Goal: Complete application form

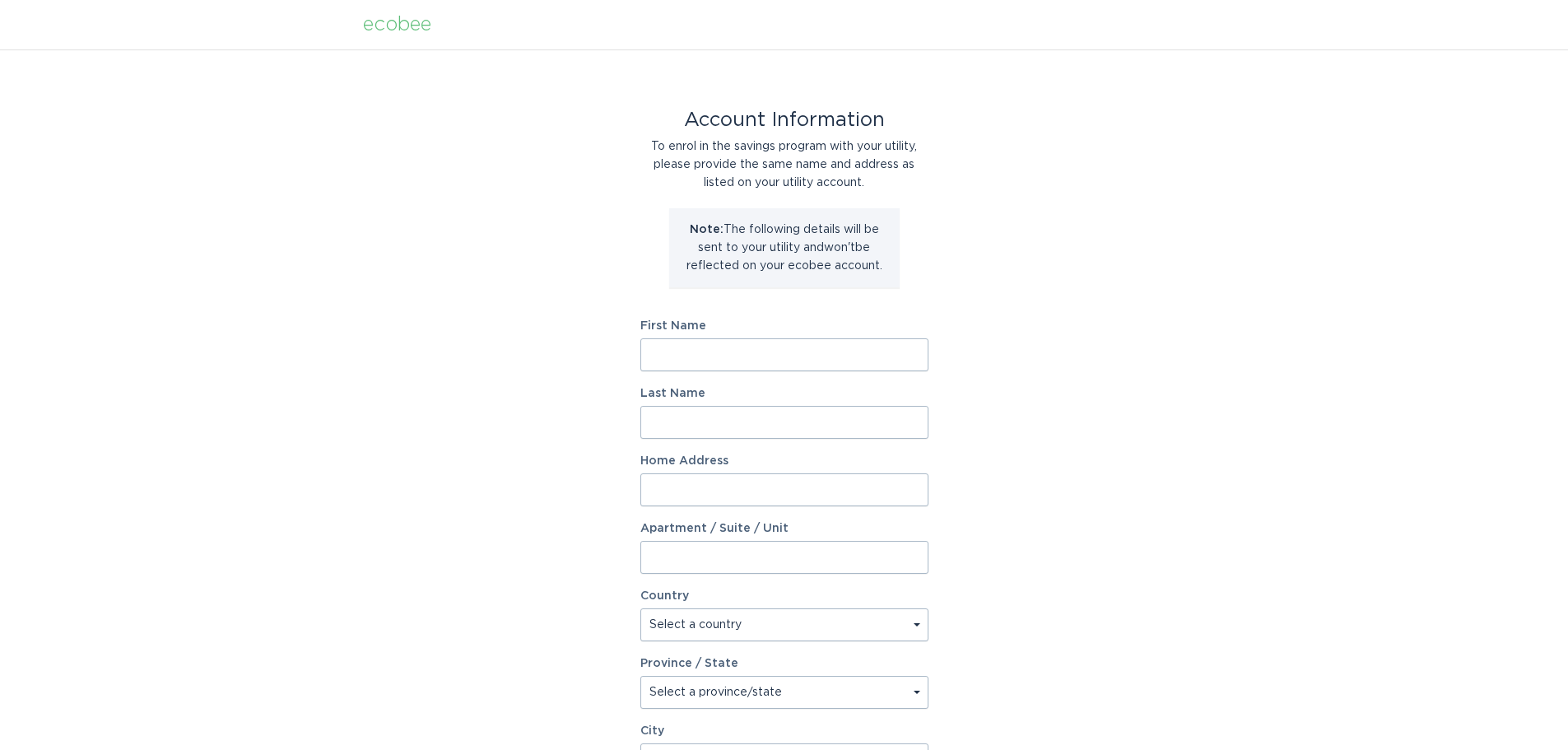
click at [854, 368] on input "First Name" at bounding box center [784, 355] width 288 height 33
type input "[PERSON_NAME]"
type input "Shankling"
type input "4284 [GEOGRAPHIC_DATA]"
select select "US"
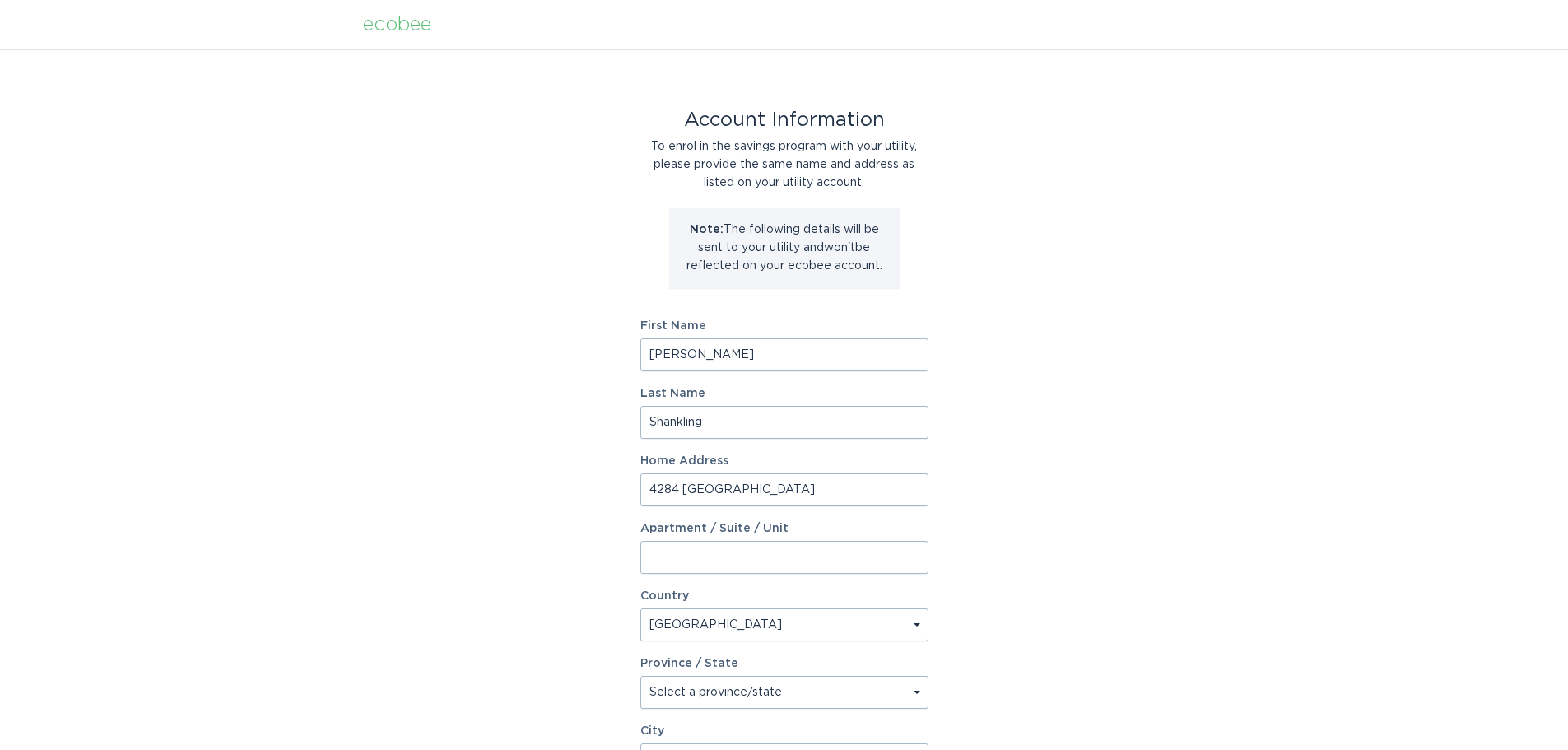
type input "[US_STATE][GEOGRAPHIC_DATA]"
type input "80922"
select select "CO"
click at [766, 364] on input "[PERSON_NAME]" at bounding box center [784, 355] width 288 height 33
type input "[PERSON_NAME]"
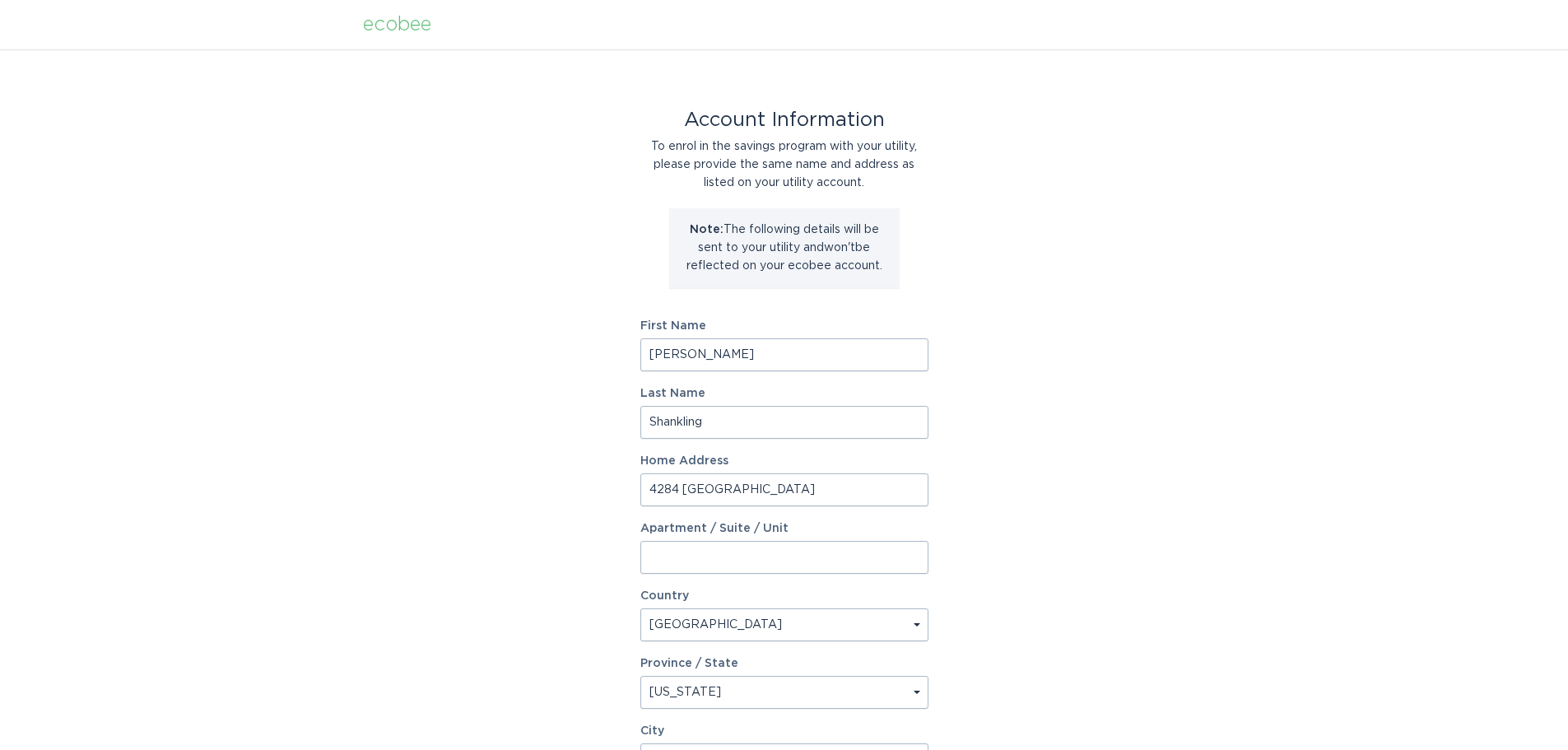
click at [1131, 412] on div "Account Information To enrol in the savings program with your utility, please p…" at bounding box center [784, 504] width 1568 height 909
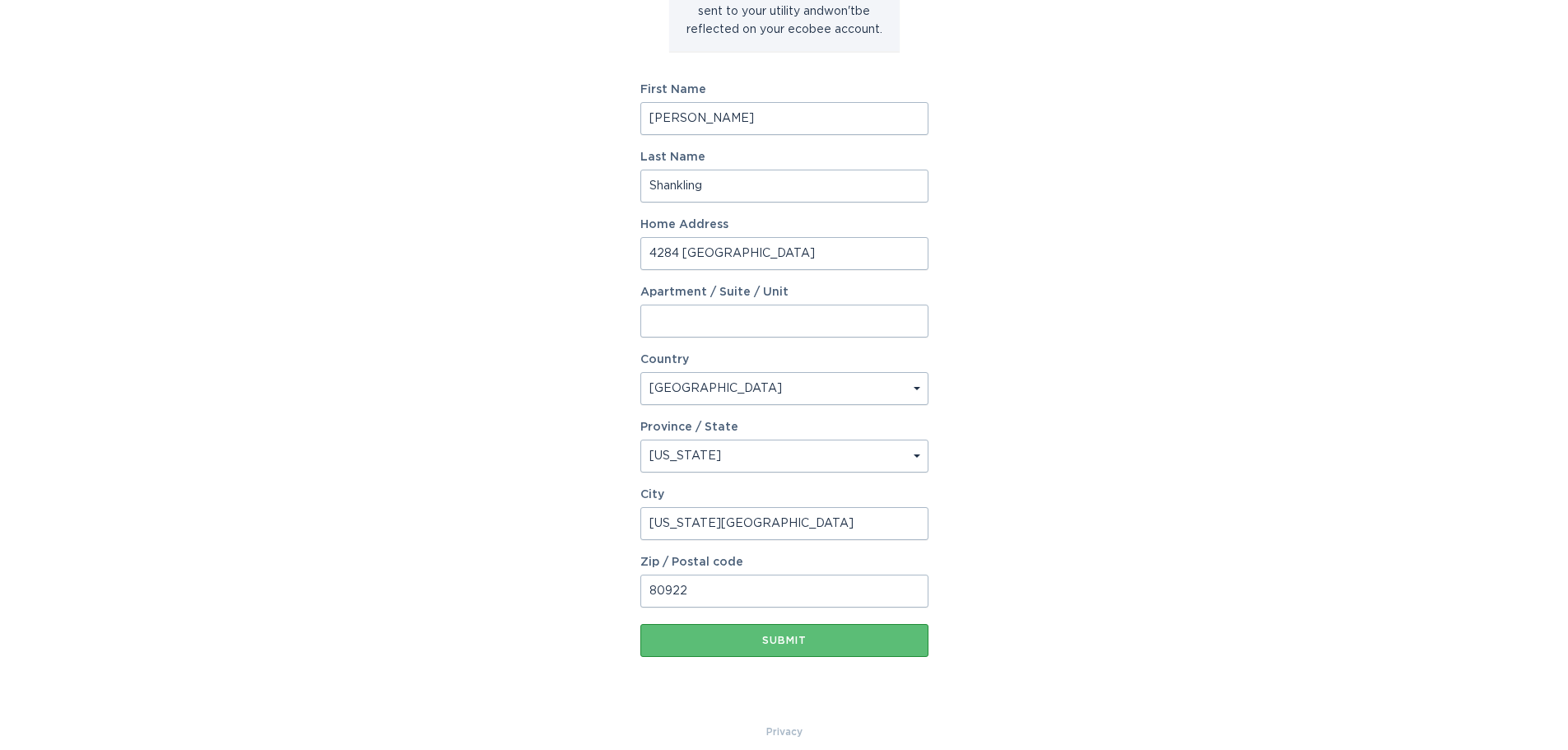
scroll to position [247, 0]
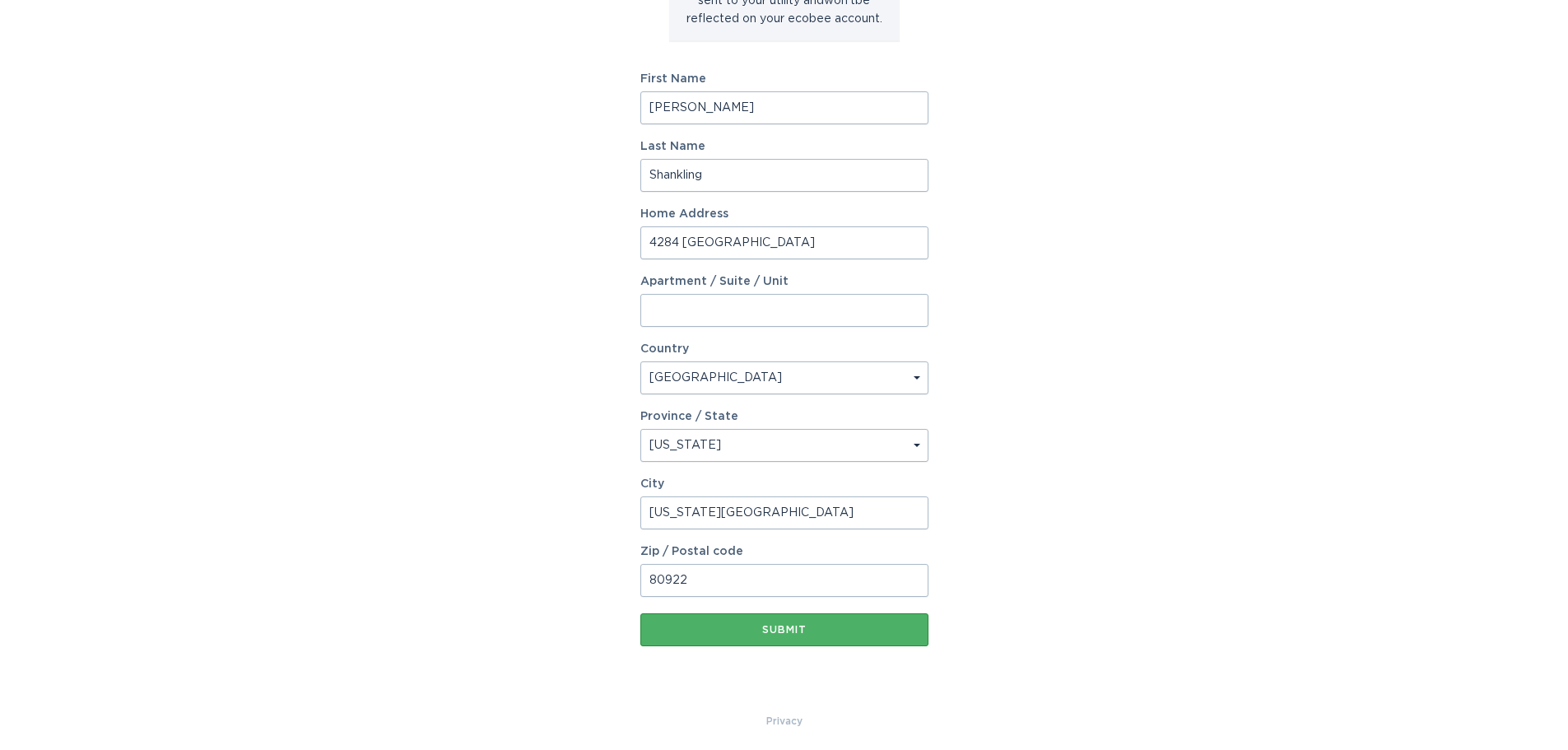
click at [832, 624] on div "Submit" at bounding box center [784, 629] width 271 height 10
